Goal: Transaction & Acquisition: Purchase product/service

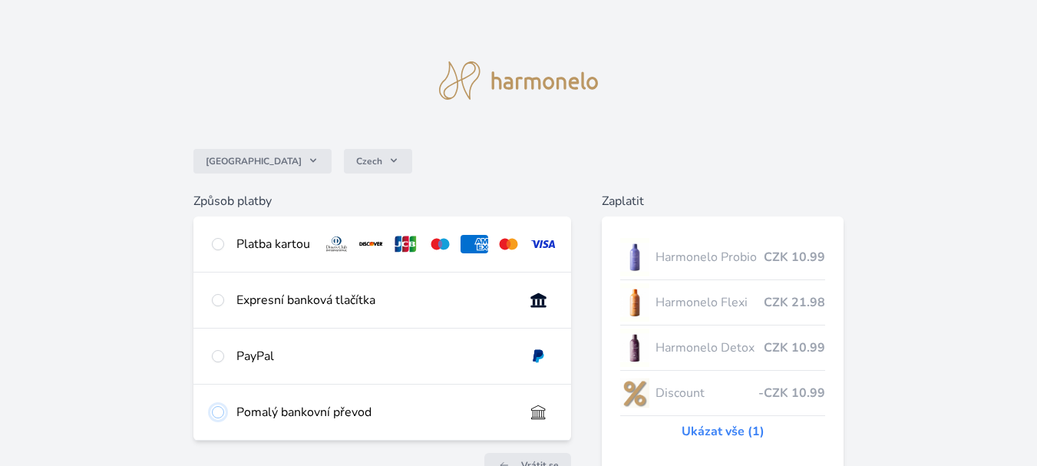
click at [219, 418] on input "radio" at bounding box center [218, 412] width 12 height 12
radio input "true"
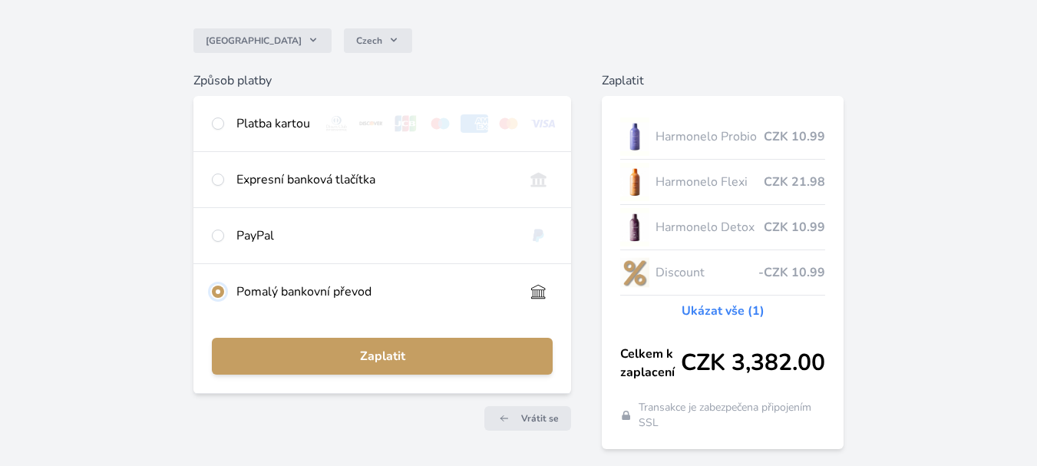
scroll to position [123, 0]
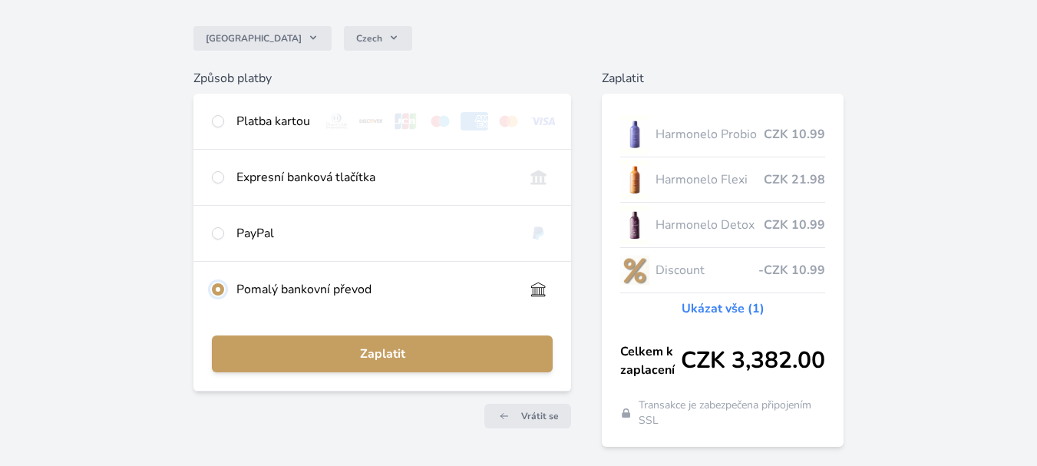
click at [217, 295] on input "radio" at bounding box center [218, 289] width 12 height 12
click at [214, 120] on input "radio" at bounding box center [218, 121] width 12 height 12
radio input "true"
radio input "false"
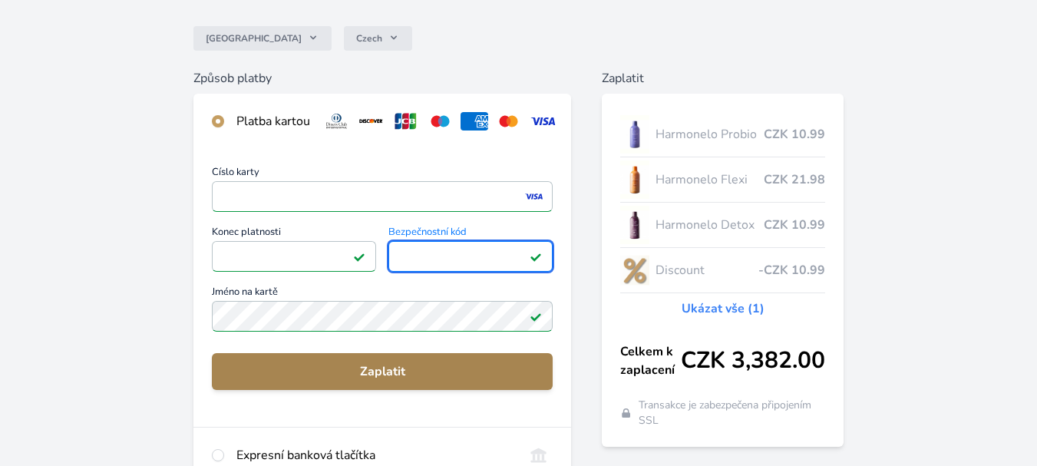
click at [405, 381] on span "Zaplatit" at bounding box center [382, 371] width 316 height 18
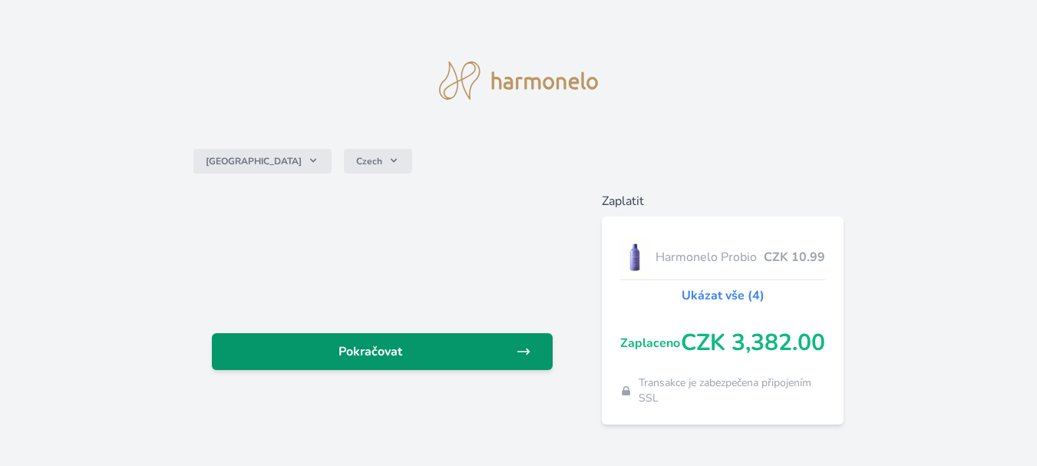
click at [365, 348] on span "Pokračovat" at bounding box center [370, 351] width 292 height 18
